Goal: Information Seeking & Learning: Learn about a topic

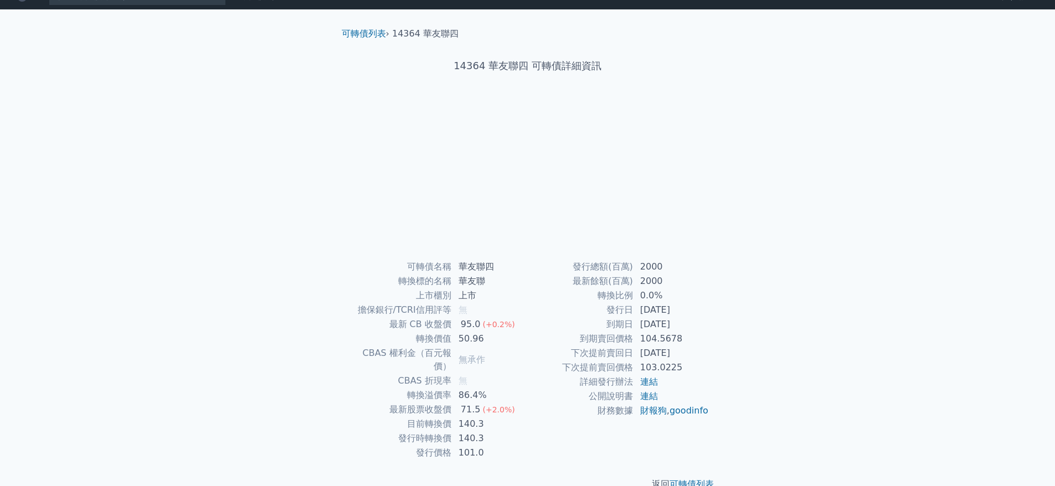
scroll to position [27, 0]
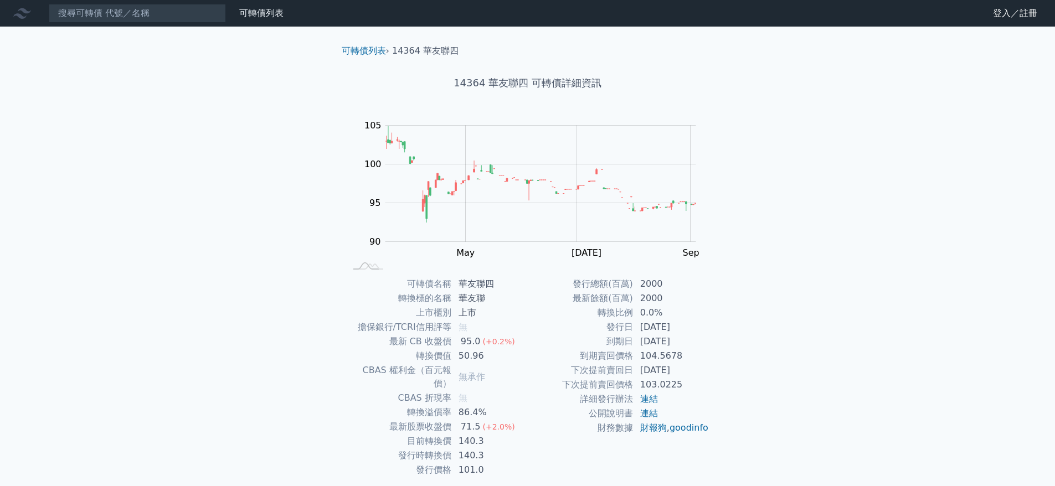
scroll to position [27, 0]
